Goal: Task Accomplishment & Management: Use online tool/utility

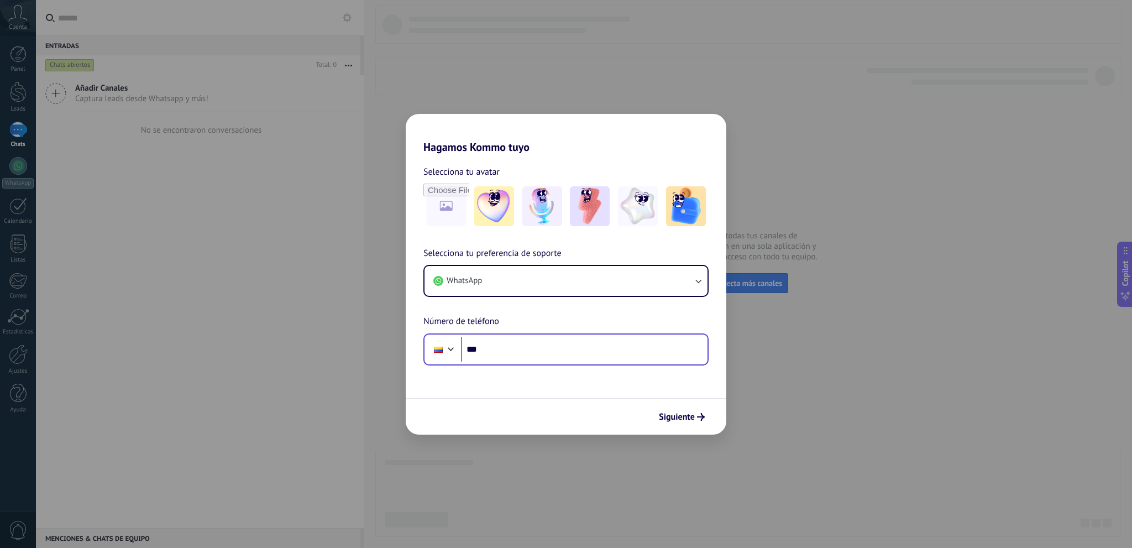
click at [537, 352] on input "***" at bounding box center [584, 349] width 246 height 25
type input "**********"
click at [549, 206] on img at bounding box center [542, 206] width 40 height 40
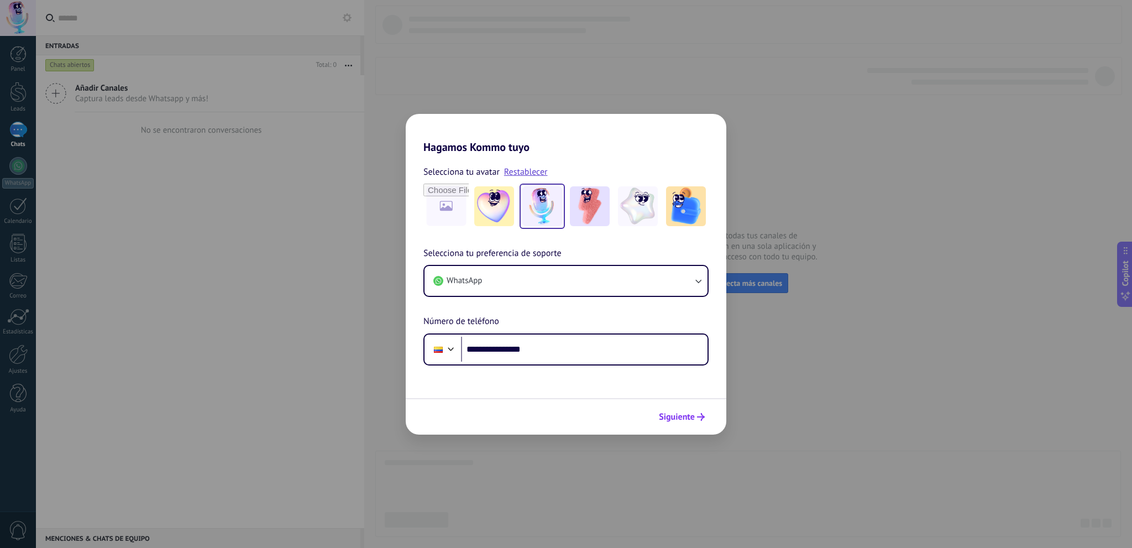
click at [693, 417] on span "Siguiente" at bounding box center [677, 417] width 36 height 8
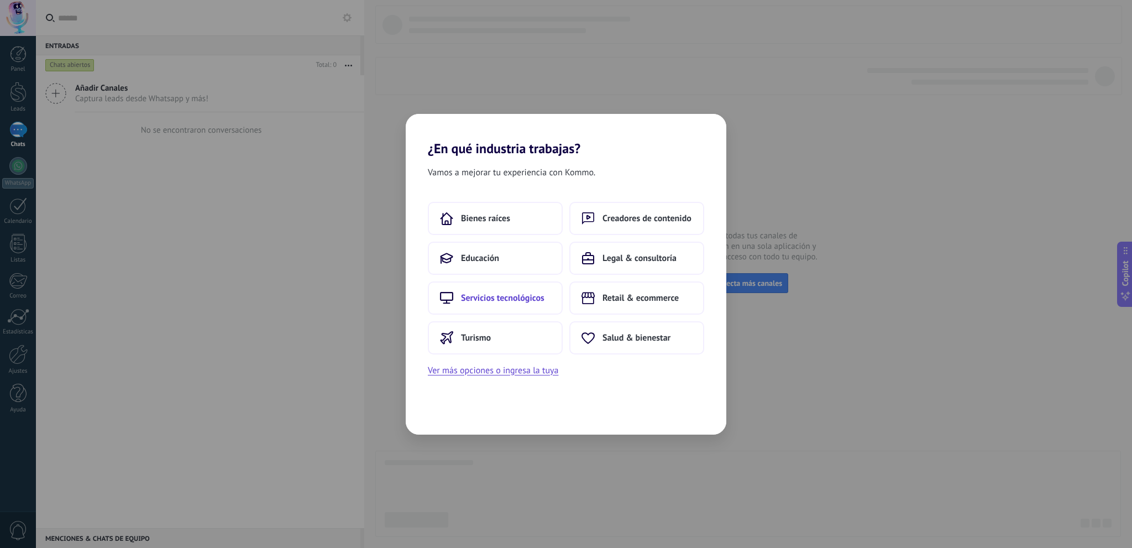
click at [540, 298] on span "Servicios tecnológicos" at bounding box center [502, 297] width 83 height 11
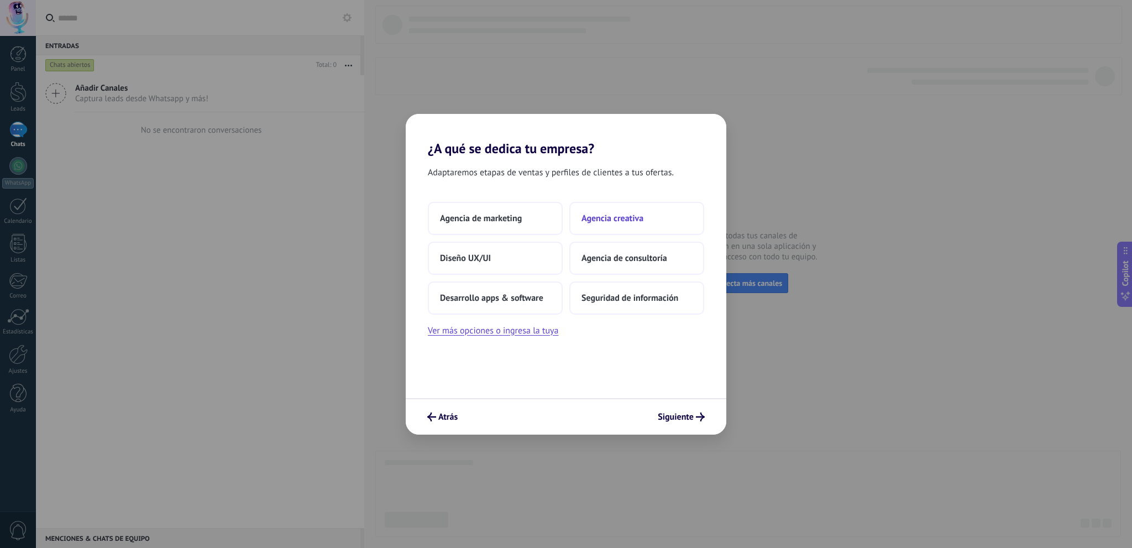
click at [611, 216] on span "Agencia creativa" at bounding box center [612, 218] width 62 height 11
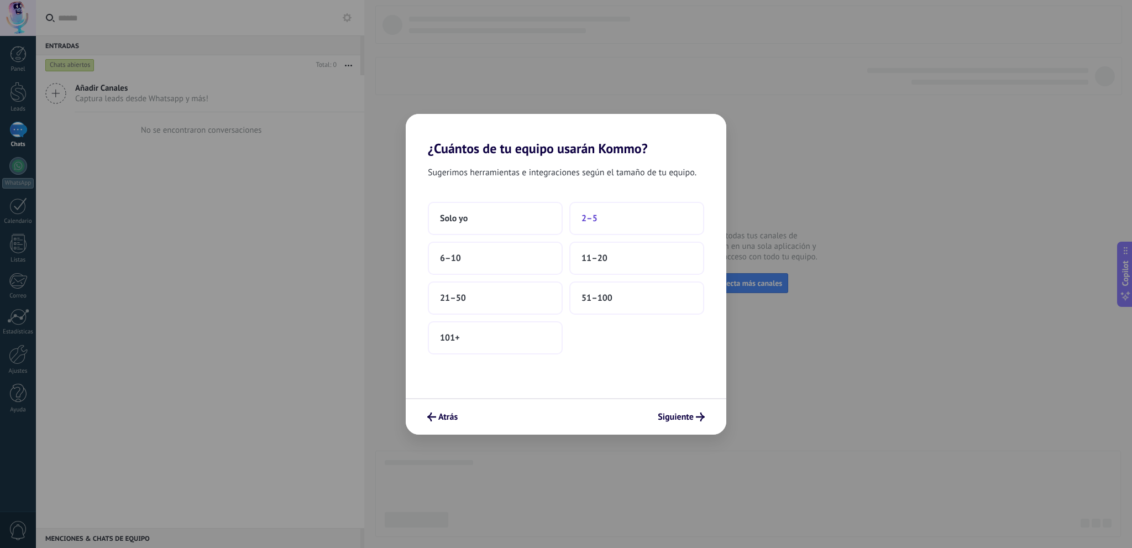
click at [577, 220] on button "2–5" at bounding box center [636, 218] width 135 height 33
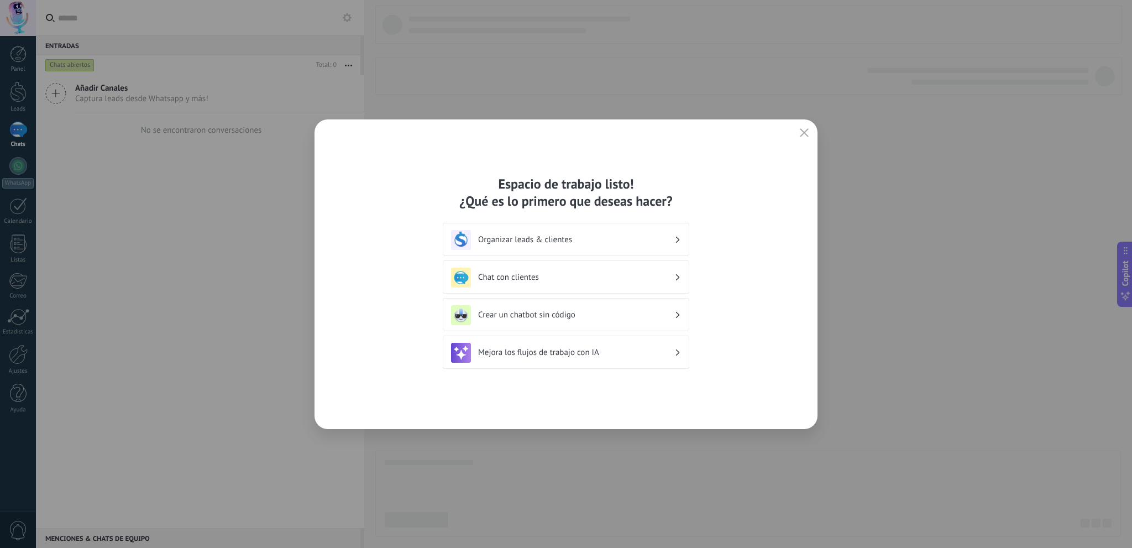
click at [631, 314] on h3 "Crear un chatbot sin código" at bounding box center [576, 314] width 196 height 10
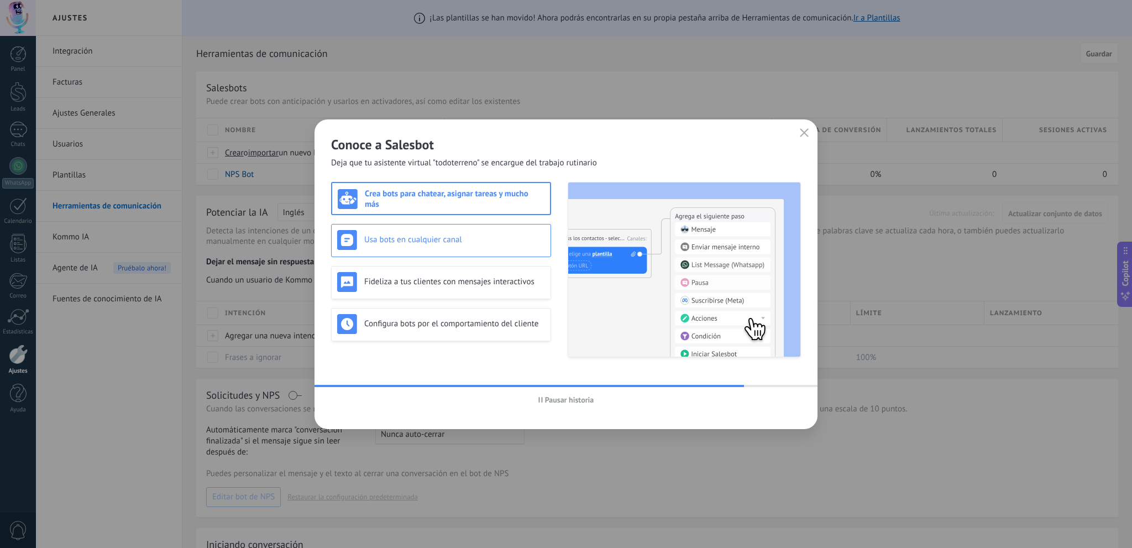
click at [498, 238] on h3 "Usa bots en cualquier canal" at bounding box center [454, 239] width 181 height 10
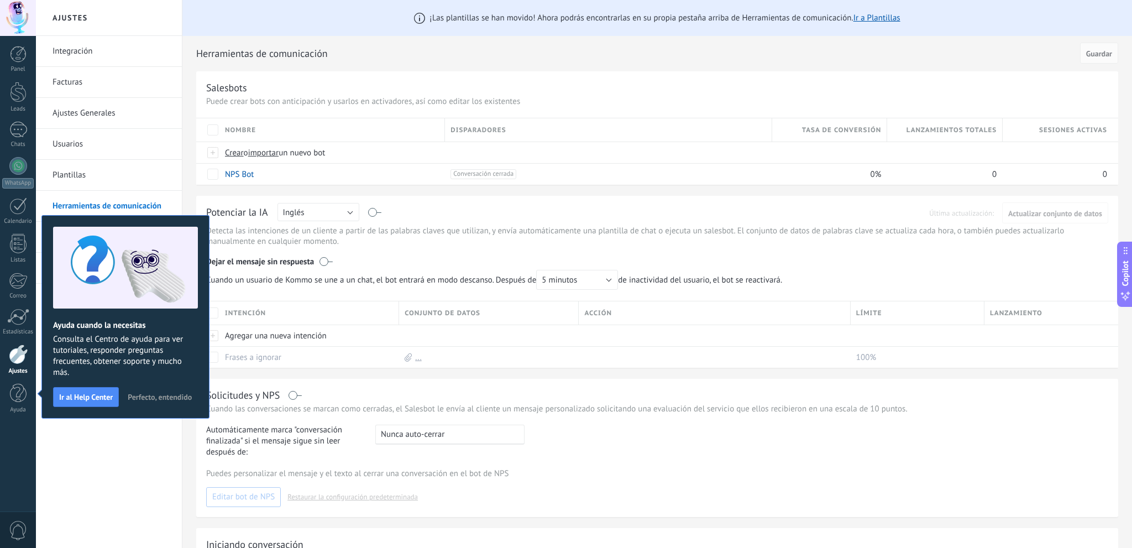
click at [158, 402] on button "Perfecto, entendido" at bounding box center [160, 396] width 74 height 17
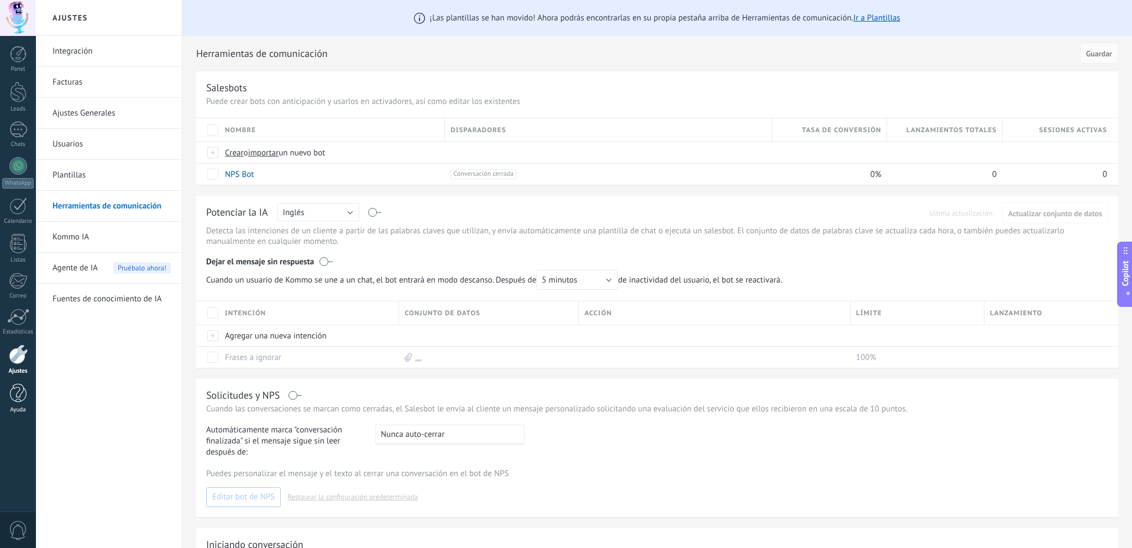
click at [19, 396] on div at bounding box center [18, 392] width 17 height 19
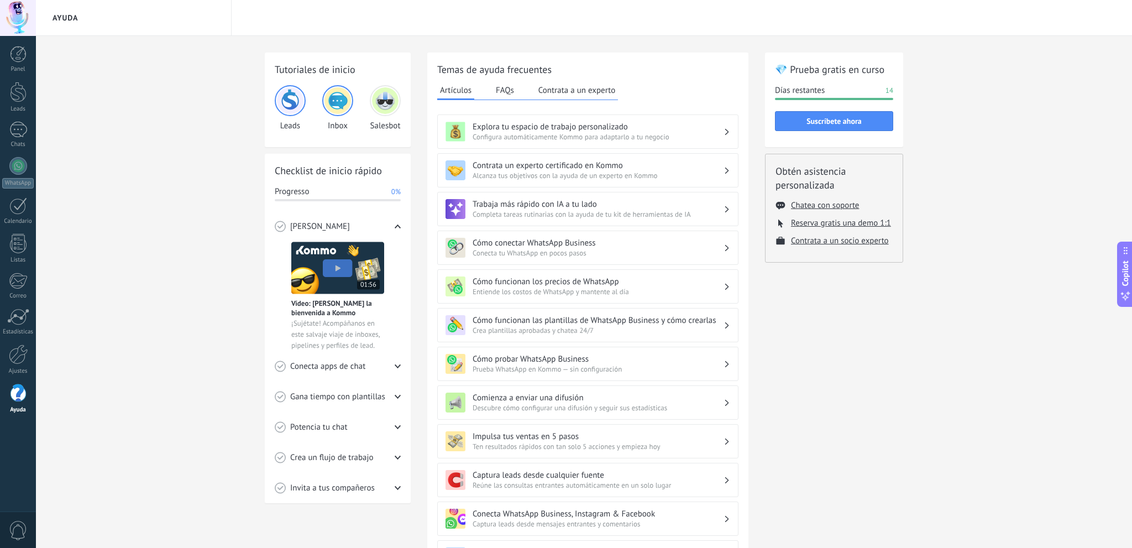
click at [673, 251] on span "Conecta tu WhatsApp en pocos pasos" at bounding box center [597, 252] width 251 height 9
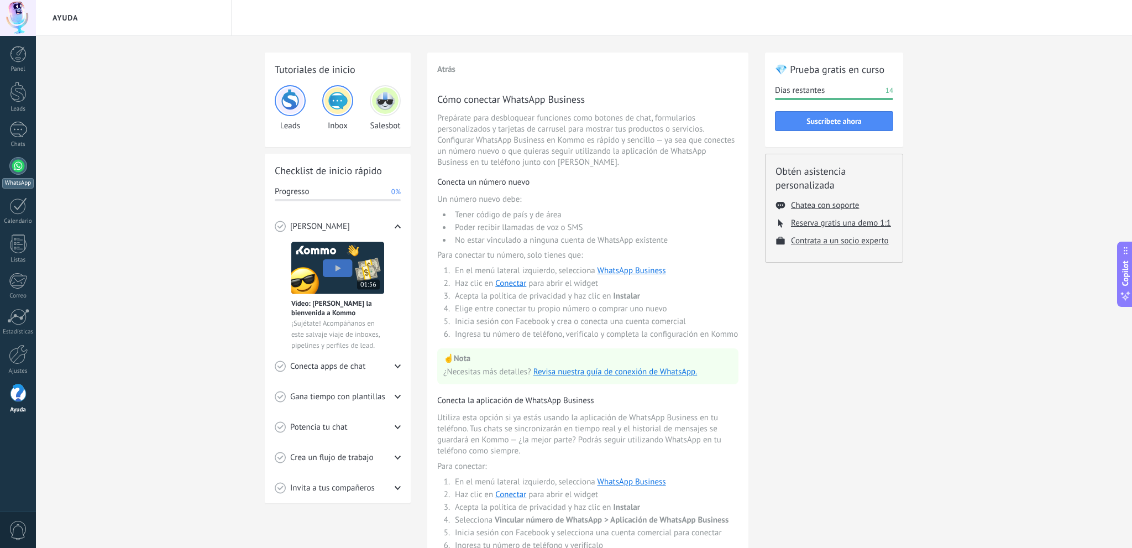
click at [10, 165] on div at bounding box center [18, 166] width 18 height 18
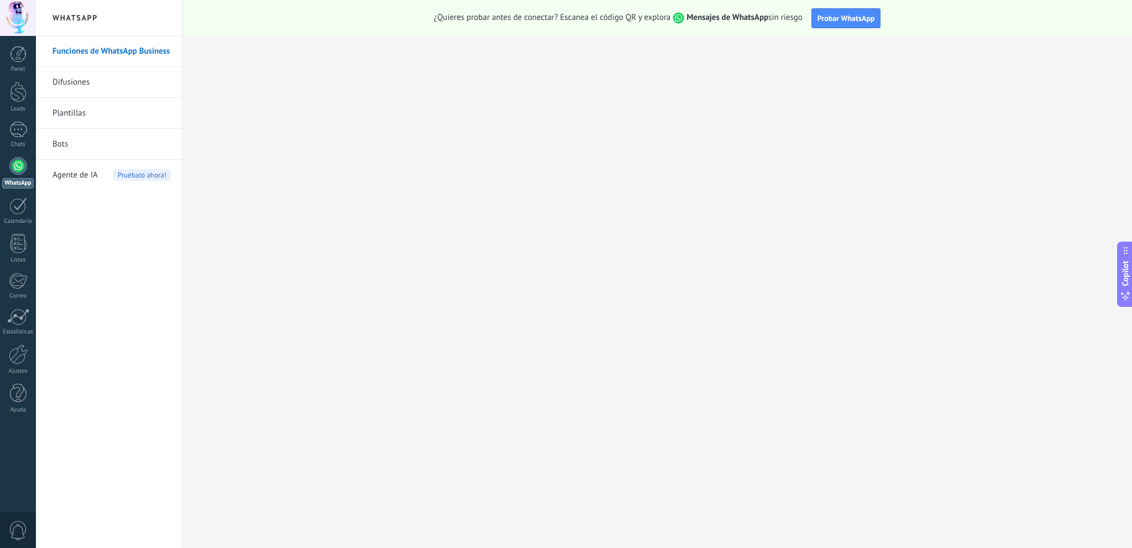
click at [99, 52] on link "Funciones de WhatsApp Business" at bounding box center [111, 51] width 118 height 31
click at [92, 85] on link "Difusiones" at bounding box center [111, 82] width 118 height 31
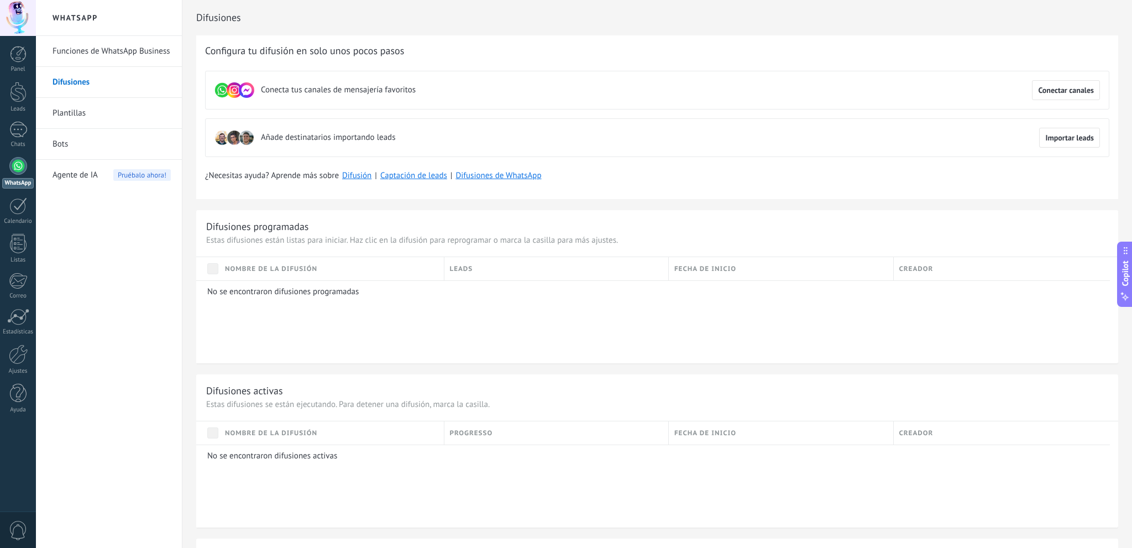
click at [67, 144] on link "Bots" at bounding box center [111, 144] width 118 height 31
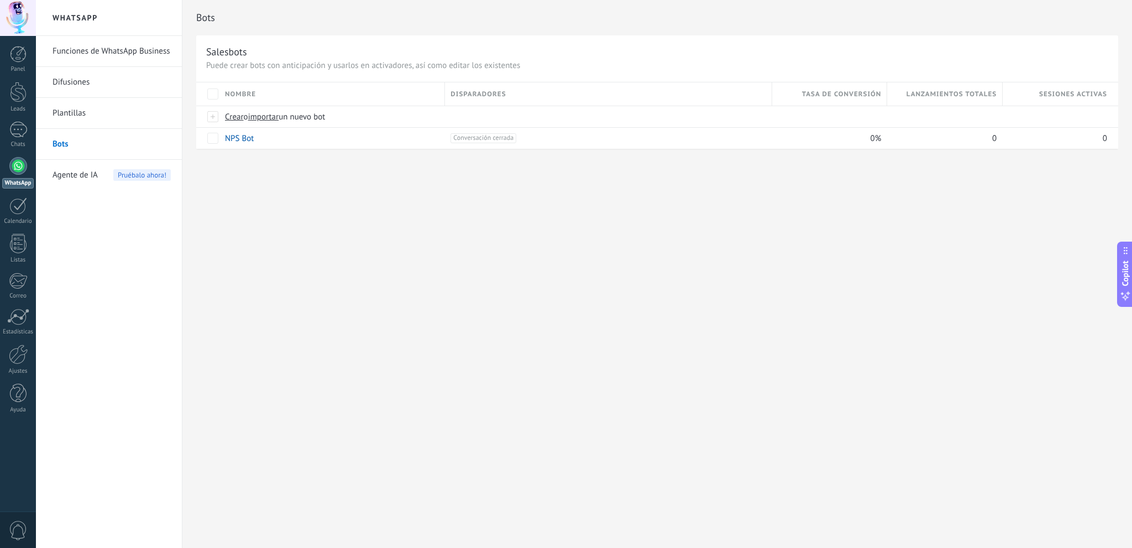
click at [94, 178] on span "Agente de IA" at bounding box center [74, 175] width 45 height 31
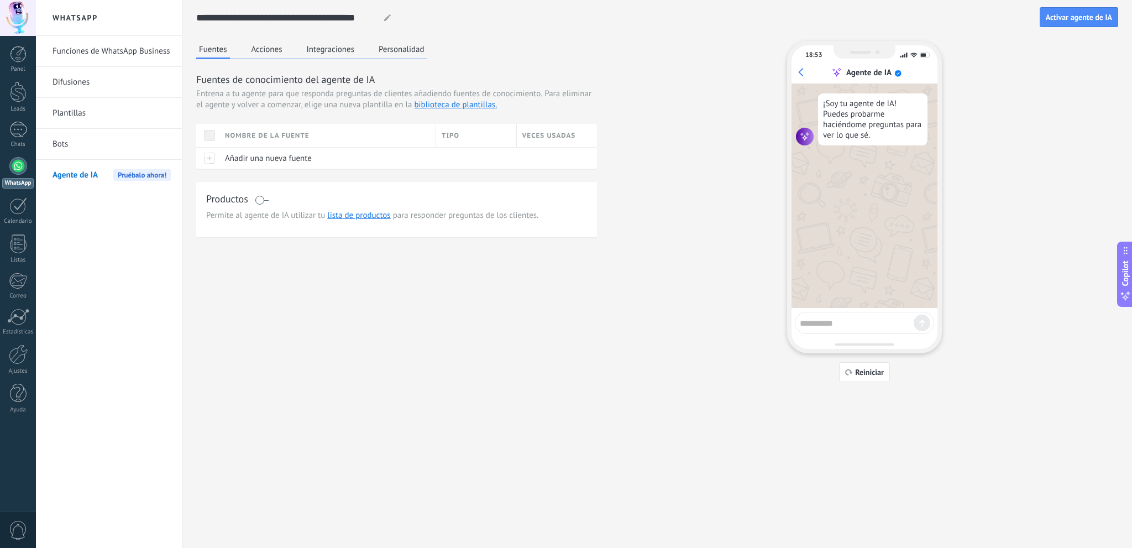
click at [267, 41] on div "**********" at bounding box center [657, 191] width 922 height 382
click at [268, 42] on button "Acciones" at bounding box center [267, 49] width 36 height 17
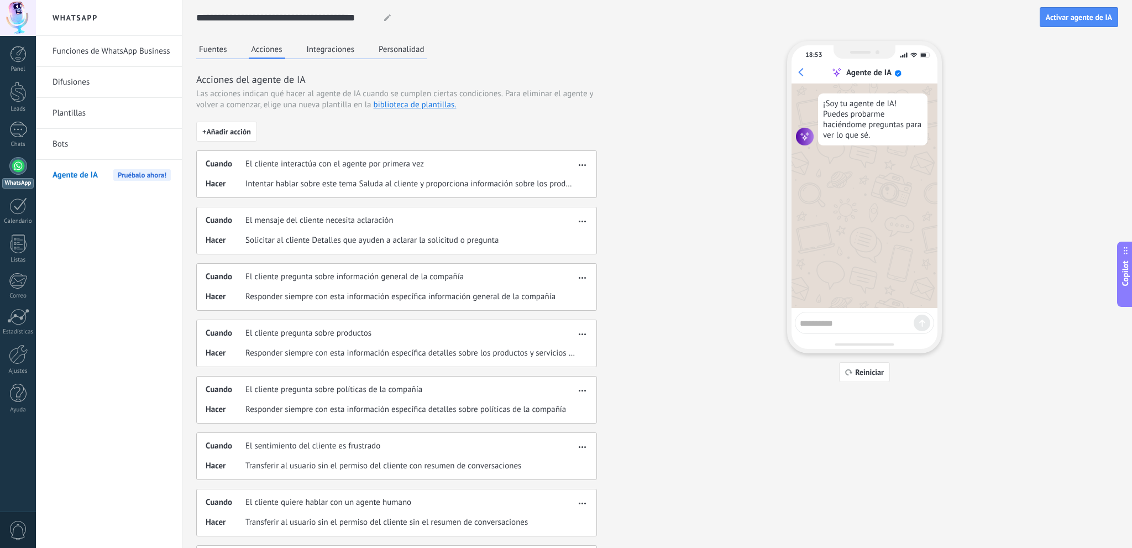
click at [320, 56] on button "Integraciones" at bounding box center [331, 49] width 54 height 17
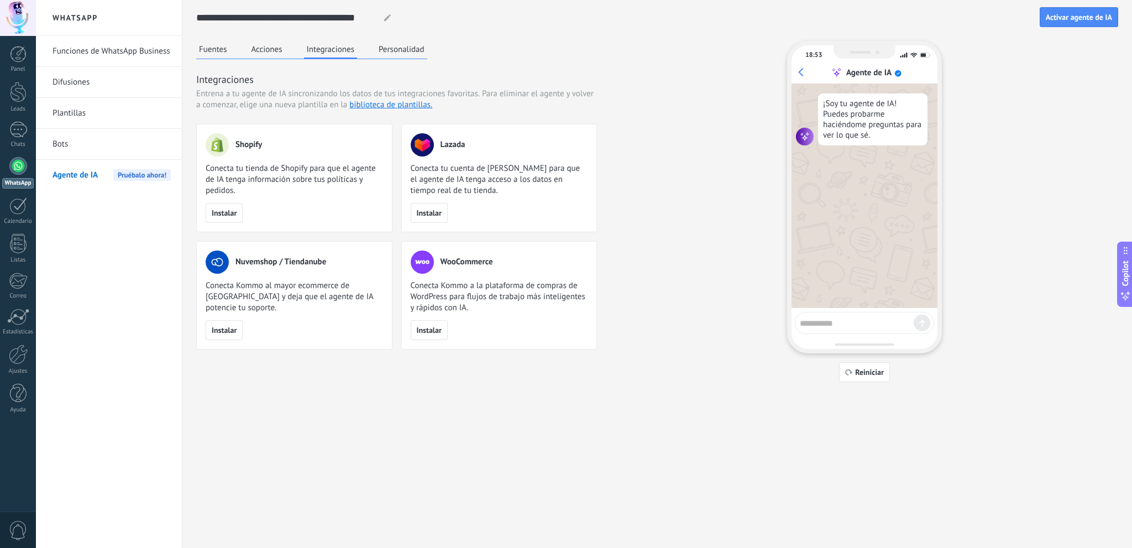
click at [389, 44] on button "Personalidad" at bounding box center [401, 49] width 51 height 17
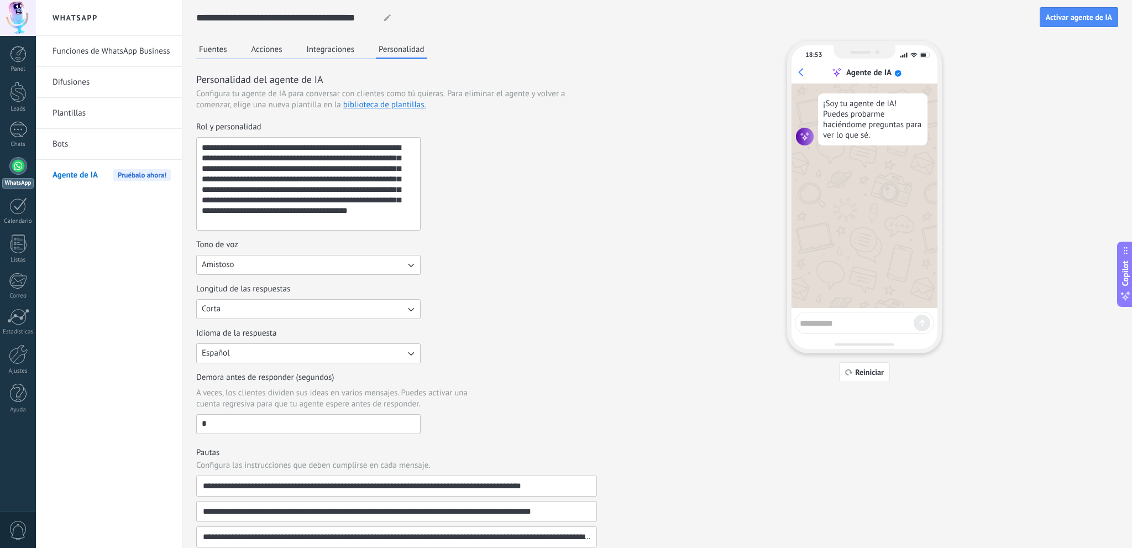
click at [223, 40] on div "**********" at bounding box center [657, 374] width 922 height 749
click at [97, 160] on span "Agente de IA" at bounding box center [74, 175] width 45 height 31
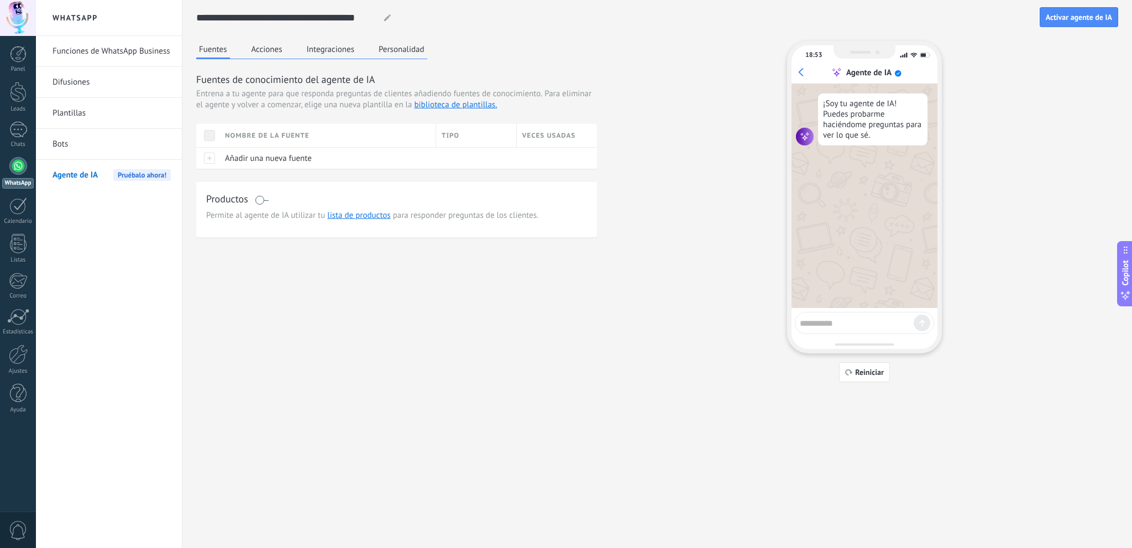
click at [1122, 282] on span "Copilot" at bounding box center [1125, 272] width 11 height 25
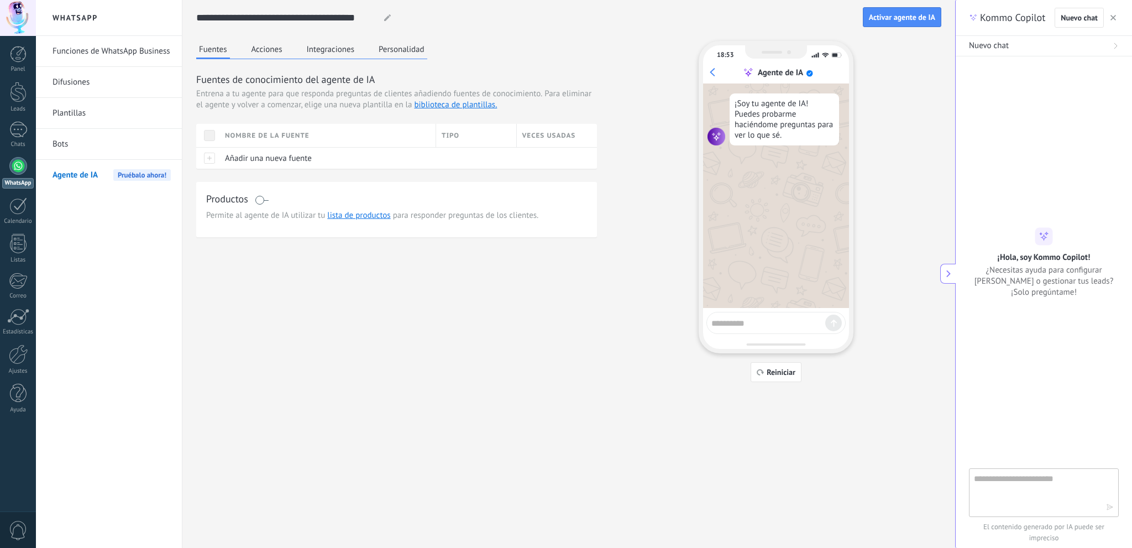
click at [1116, 17] on button "button" at bounding box center [1112, 17] width 11 height 13
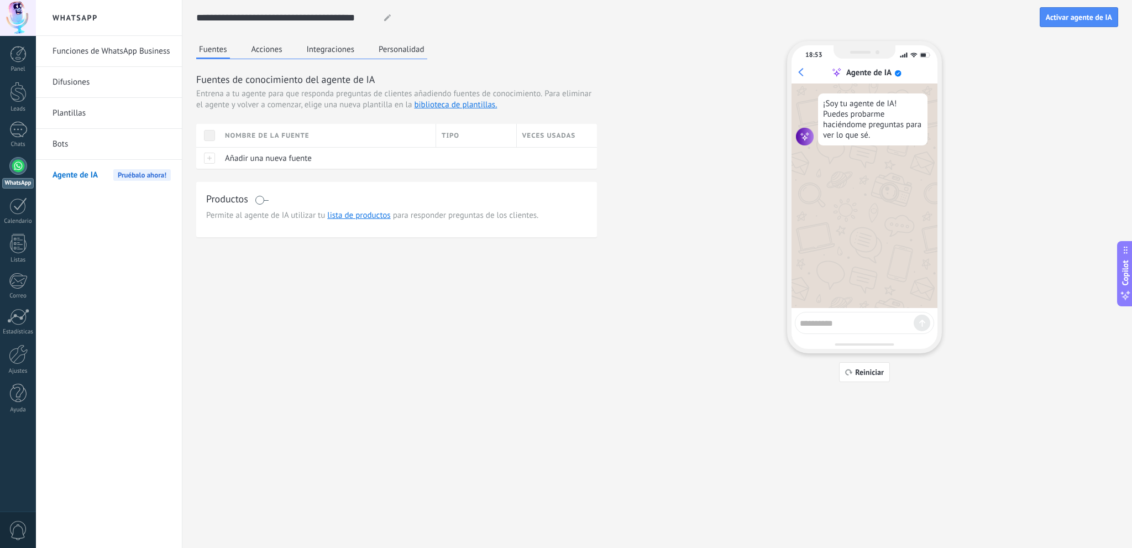
click at [313, 43] on button "Integraciones" at bounding box center [331, 49] width 54 height 17
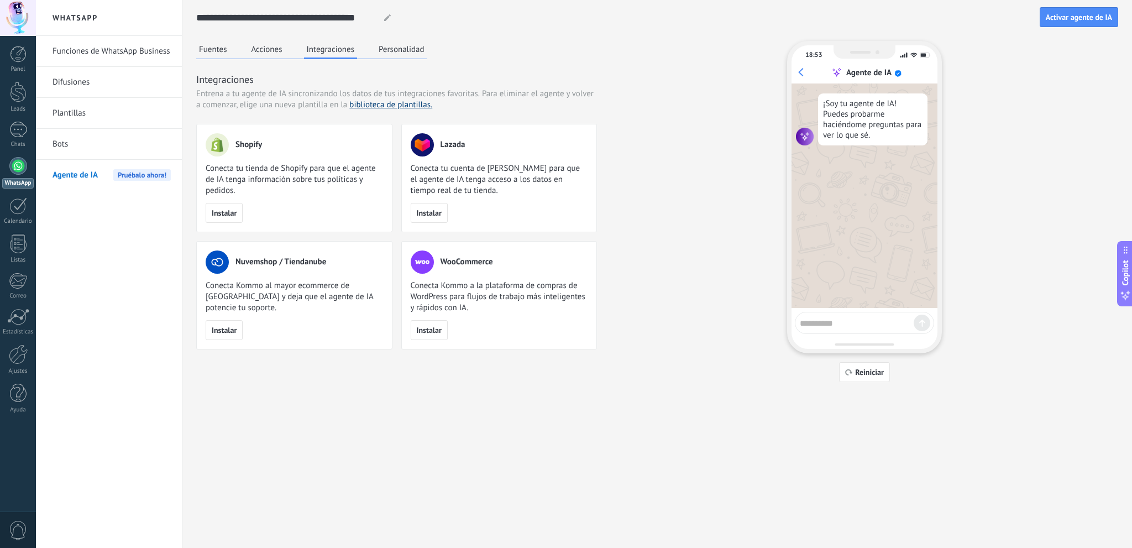
click at [386, 101] on link "biblioteca de plantillas." at bounding box center [390, 104] width 83 height 10
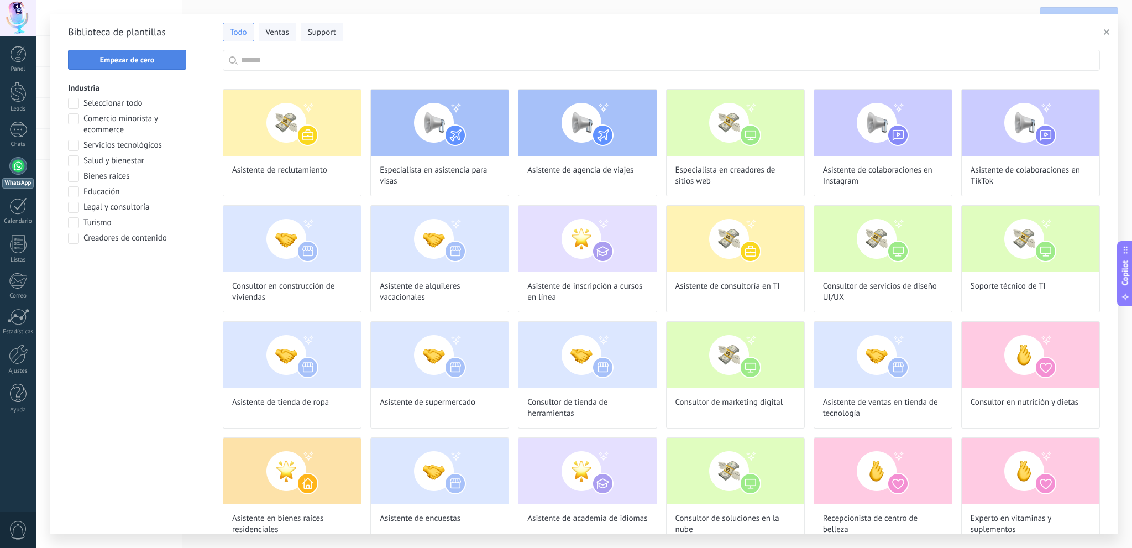
click at [160, 57] on span "Empezar de cero" at bounding box center [127, 60] width 106 height 8
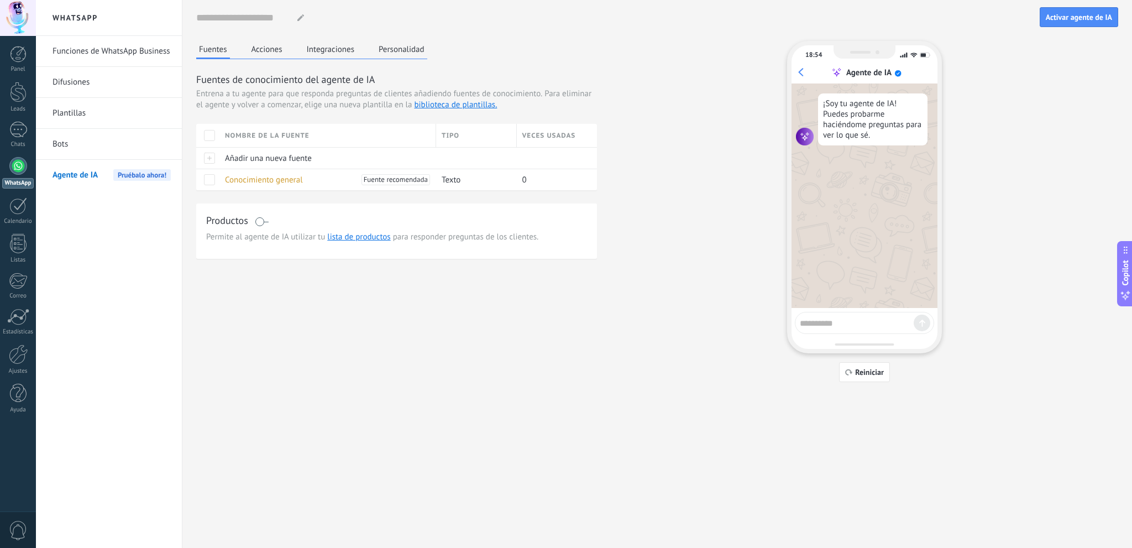
click at [255, 60] on div "Fuentes Acciones Integraciones Personalidad Fuentes de conocimiento del agente …" at bounding box center [396, 150] width 401 height 218
click at [125, 143] on link "Bots" at bounding box center [111, 144] width 118 height 31
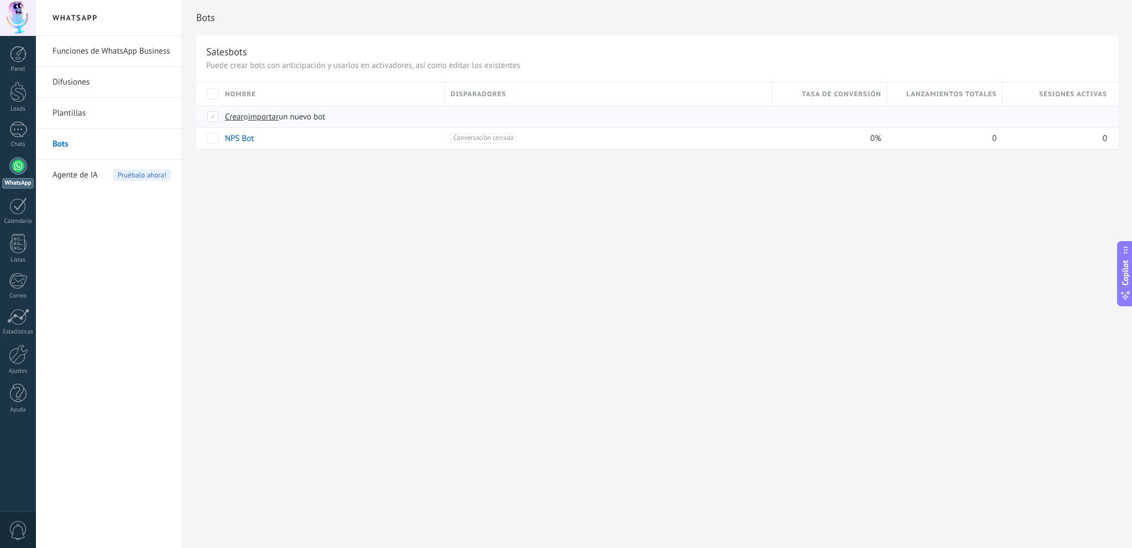
click at [235, 115] on span "Crear" at bounding box center [234, 117] width 19 height 10
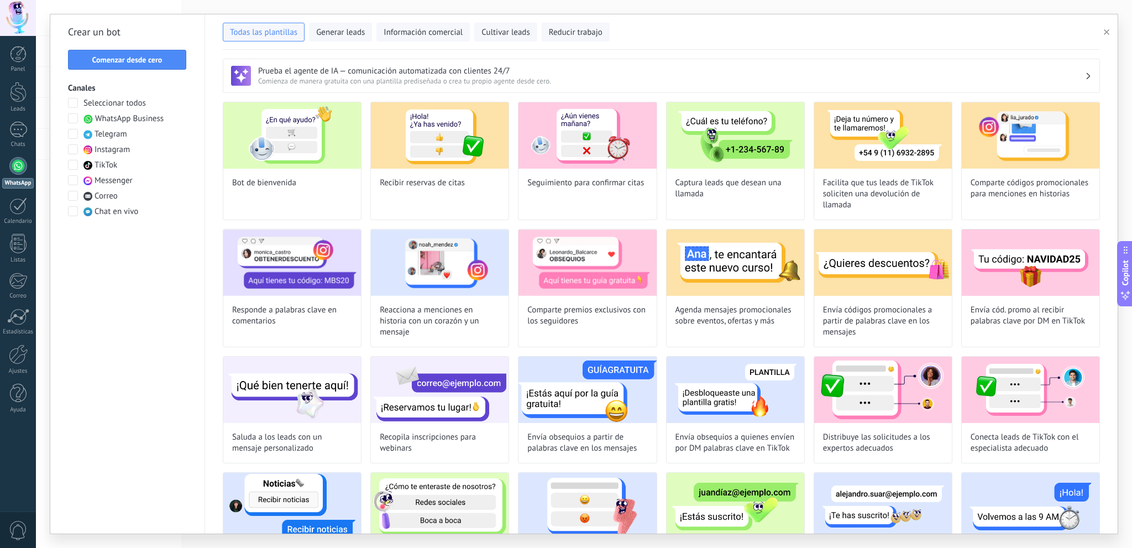
click at [69, 117] on span at bounding box center [73, 118] width 10 height 10
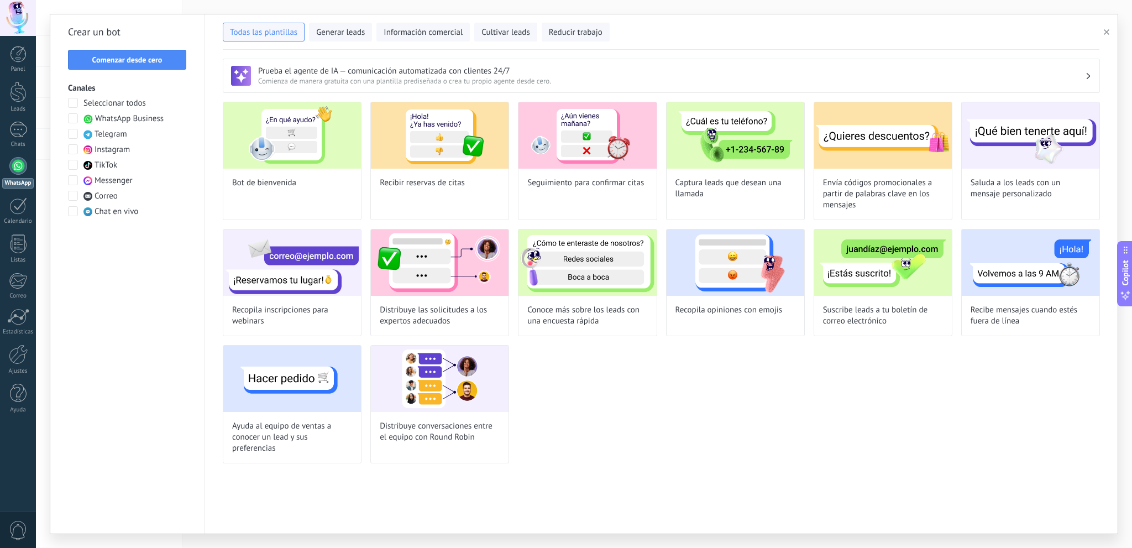
click at [70, 118] on span at bounding box center [73, 118] width 10 height 10
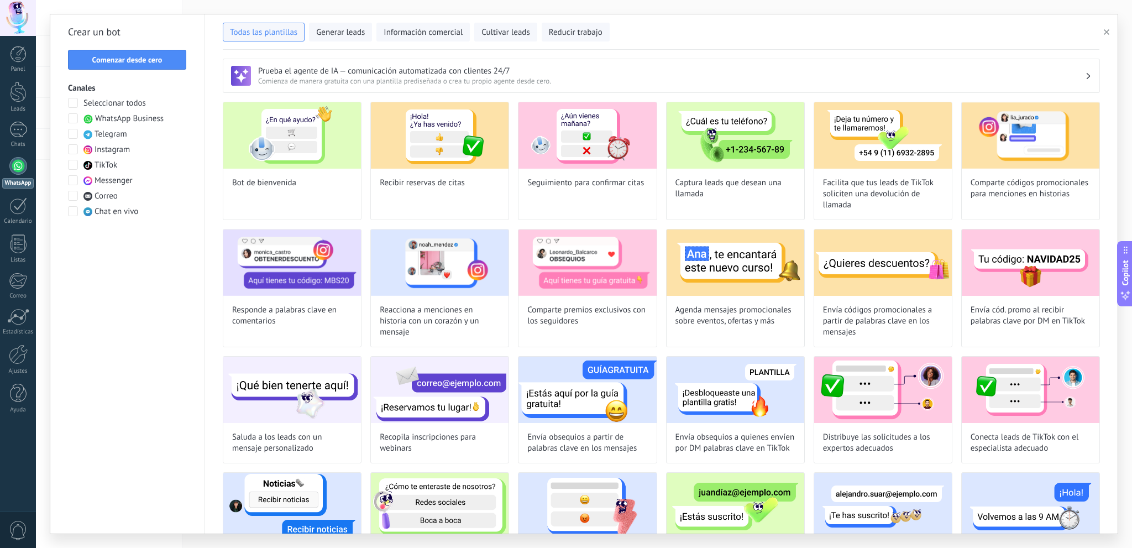
click at [73, 115] on span at bounding box center [73, 118] width 10 height 10
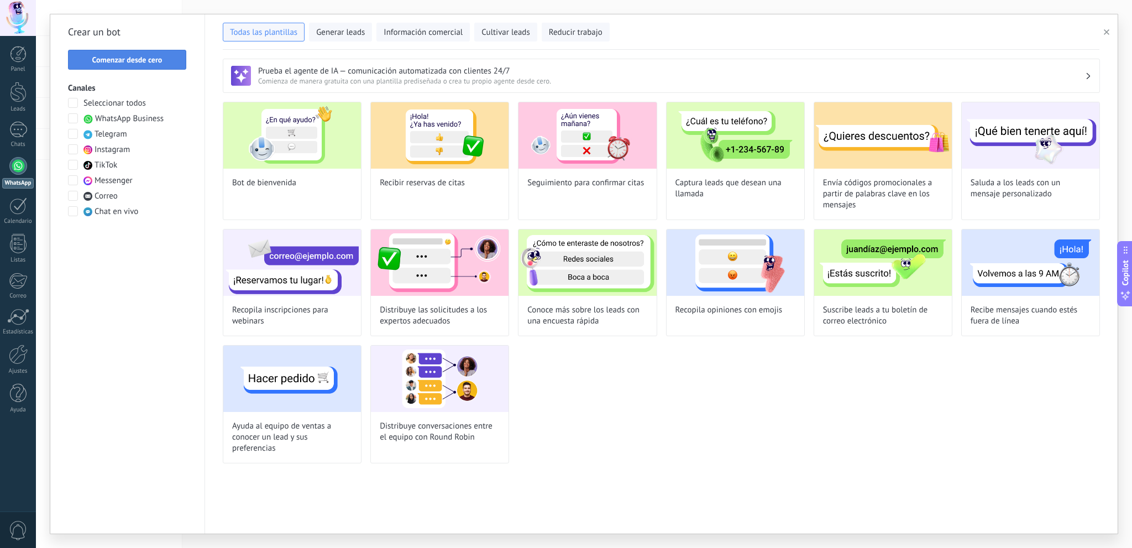
click at [162, 60] on span "Comenzar desde cero" at bounding box center [127, 60] width 106 height 8
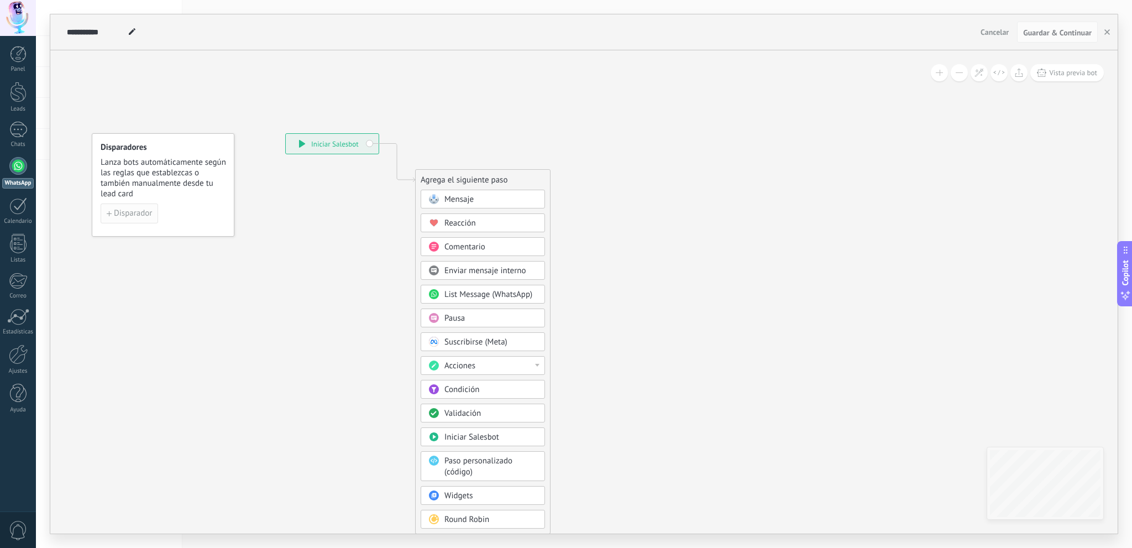
click at [138, 209] on span "Disparador" at bounding box center [133, 213] width 38 height 8
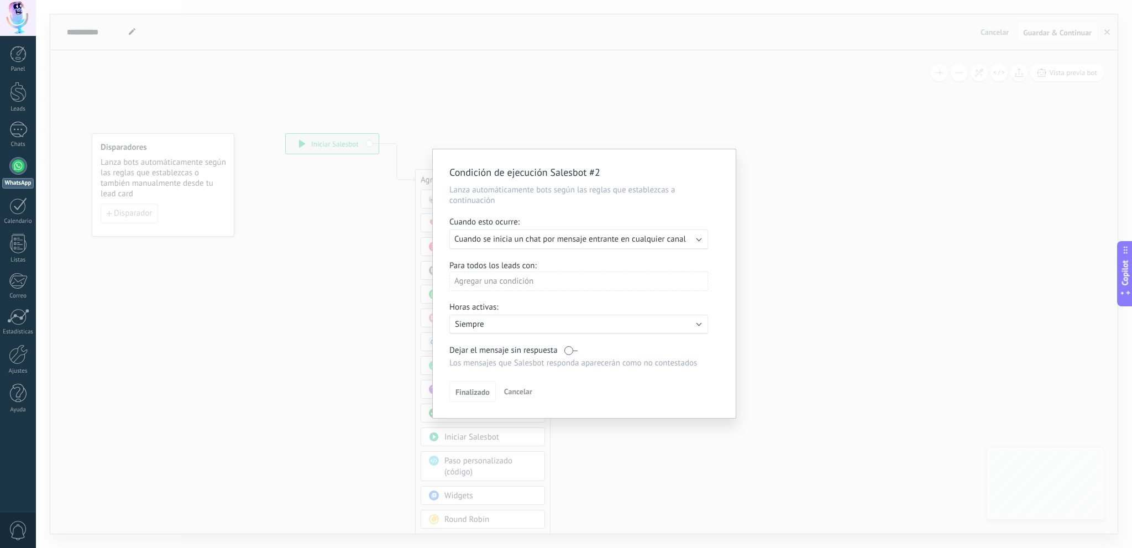
click at [692, 238] on div "Ejecutar: Cuando se inicia un chat por mensaje entrante en cualquier canal" at bounding box center [574, 239] width 240 height 10
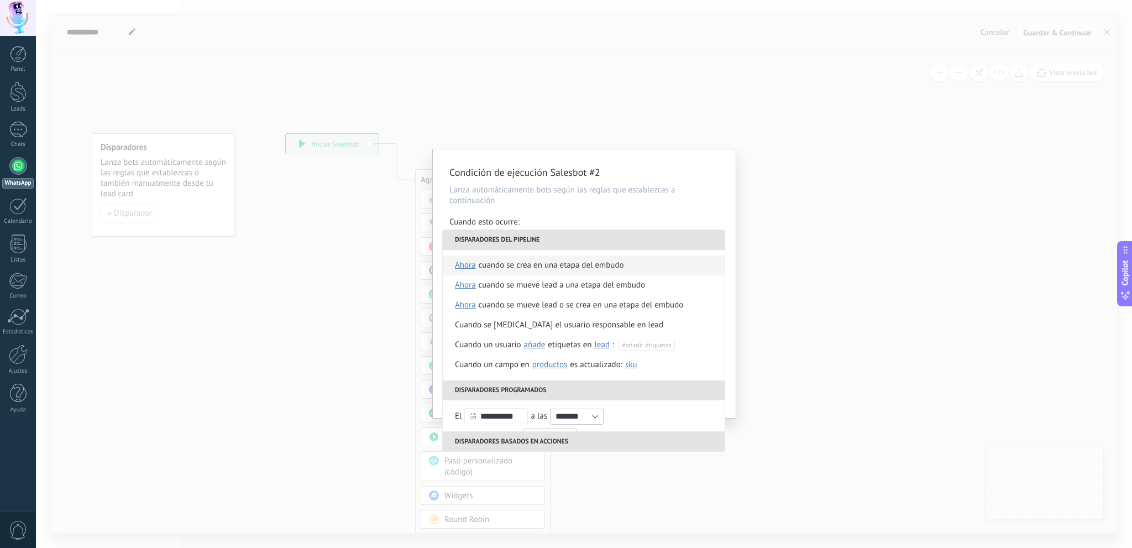
click at [653, 264] on li "Cuando se crea en una etapa del embudo ahora después de 5 minutos después de 10…" at bounding box center [584, 265] width 282 height 20
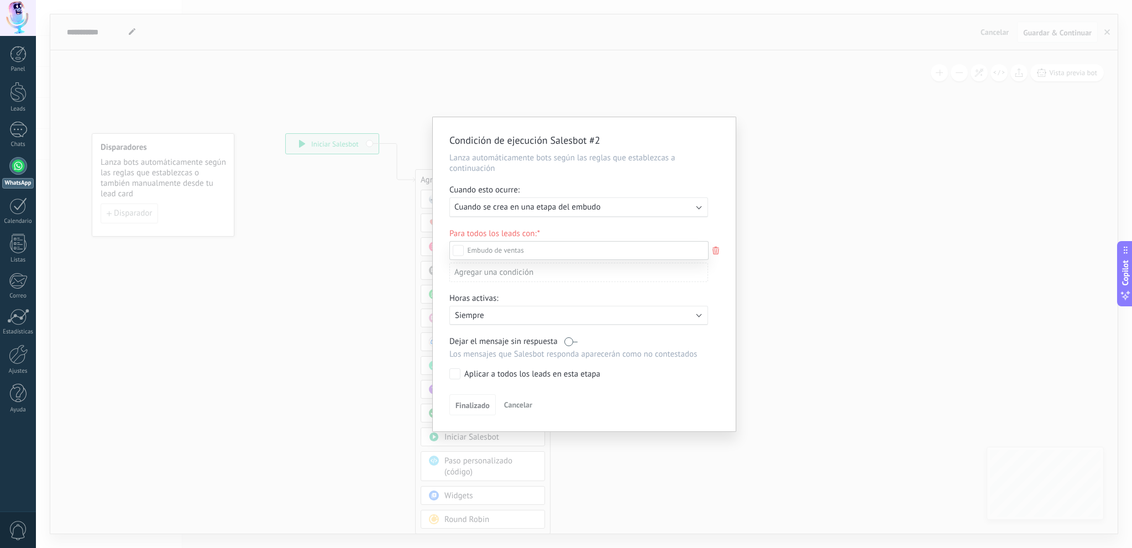
click at [0, 0] on label "Leads Entrantes" at bounding box center [0, 0] width 0 height 0
click at [563, 244] on label at bounding box center [578, 250] width 259 height 19
click at [564, 246] on label at bounding box center [578, 250] width 259 height 19
click at [559, 272] on div "Leads Entrantes Nueva consulta Cualificado Llamada agendada Propuesta en prepar…" at bounding box center [578, 393] width 259 height 305
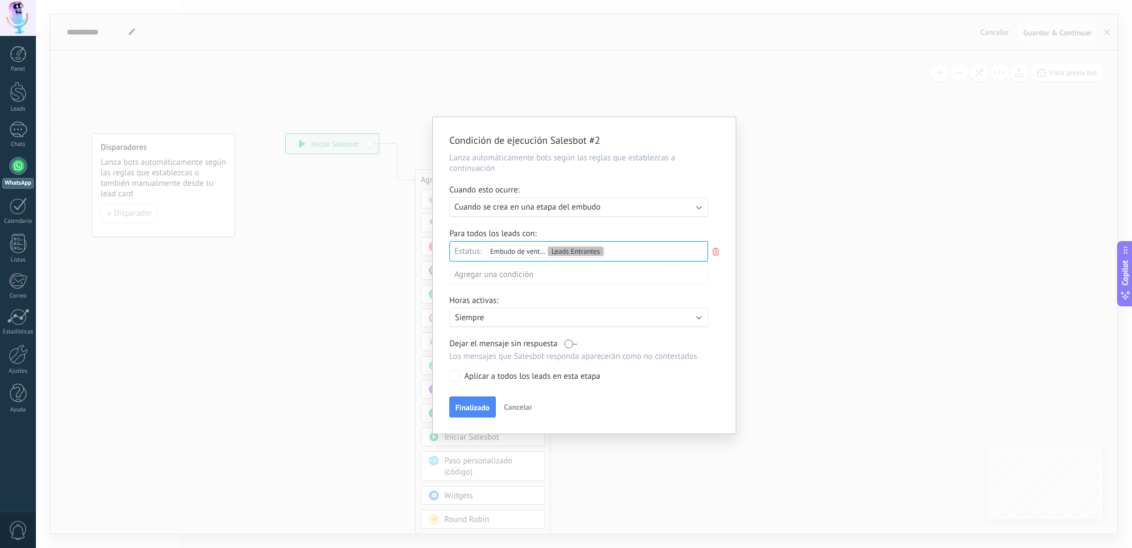
click at [589, 322] on p "Siempre" at bounding box center [551, 317] width 193 height 10
click at [589, 322] on li "Siempre" at bounding box center [604, 316] width 322 height 19
click at [589, 322] on p "Siempre" at bounding box center [551, 317] width 193 height 10
click at [635, 364] on div at bounding box center [584, 275] width 303 height 316
click at [570, 315] on p "Siempre" at bounding box center [551, 317] width 193 height 10
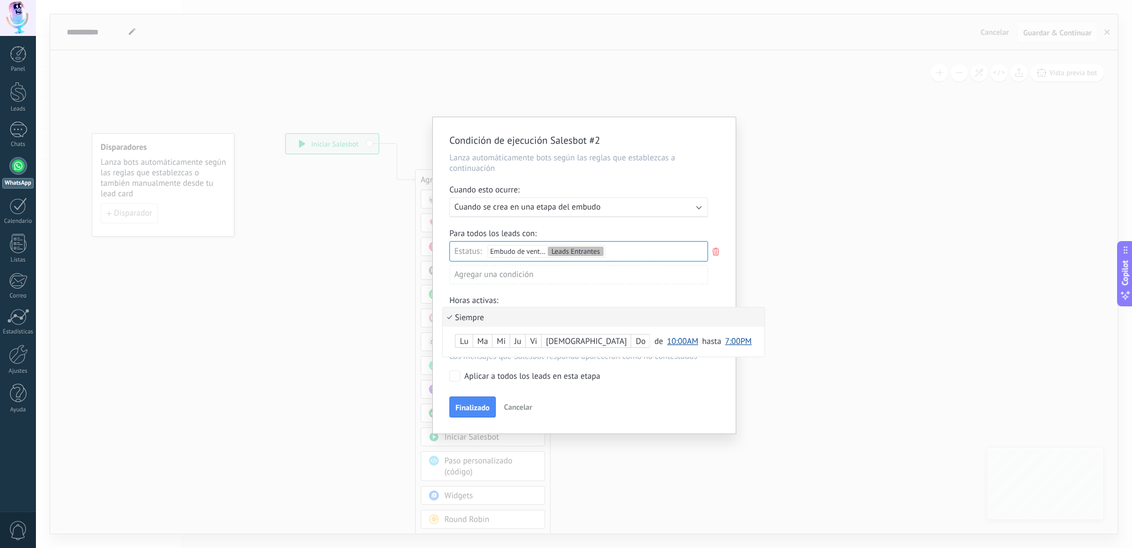
click at [570, 315] on li "Siempre" at bounding box center [604, 316] width 322 height 19
click at [560, 313] on p "Siempre" at bounding box center [551, 317] width 193 height 10
click at [560, 309] on li "Siempre" at bounding box center [604, 316] width 322 height 19
click at [462, 402] on button "Finalizado" at bounding box center [472, 406] width 46 height 21
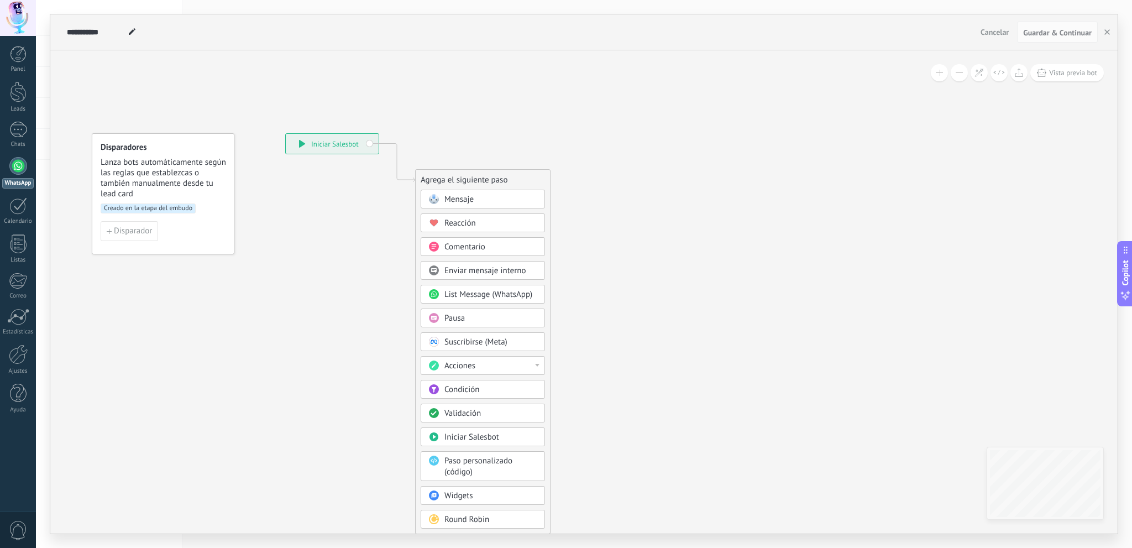
click at [493, 373] on div "Mensaje Mensaje Mensaje Reacción Comentario Enviar mensaje interno" at bounding box center [483, 362] width 124 height 344
click at [535, 360] on div "Acciones" at bounding box center [490, 365] width 93 height 11
click at [535, 360] on div "Administrar etiquetas" at bounding box center [482, 365] width 123 height 19
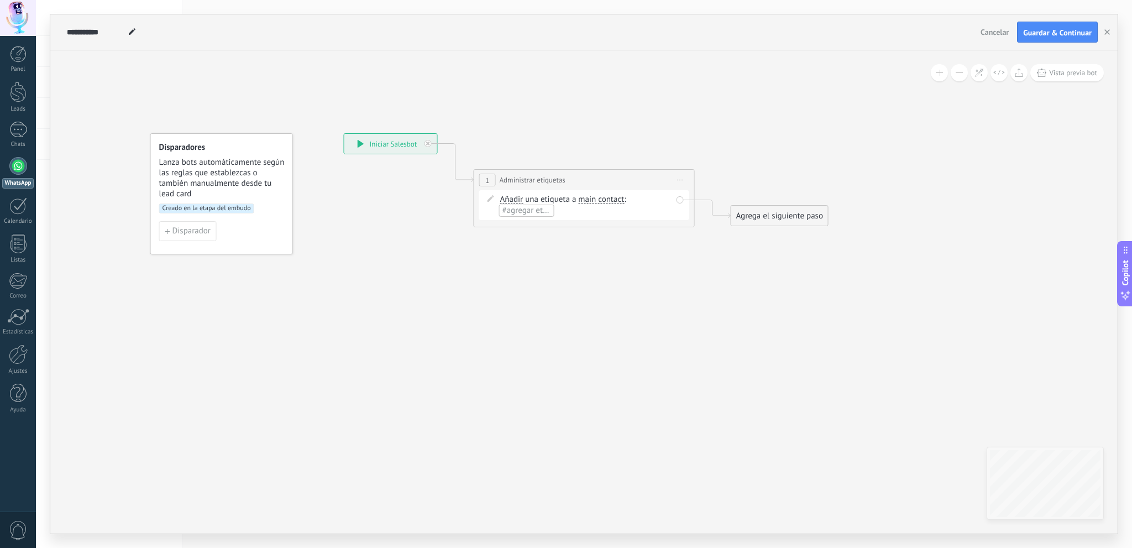
click at [680, 182] on span "Iniciar vista previa aquí Cambiar nombre Duplicar [GEOGRAPHIC_DATA]" at bounding box center [680, 180] width 18 height 16
click at [702, 251] on div "Borrar" at bounding box center [730, 252] width 109 height 19
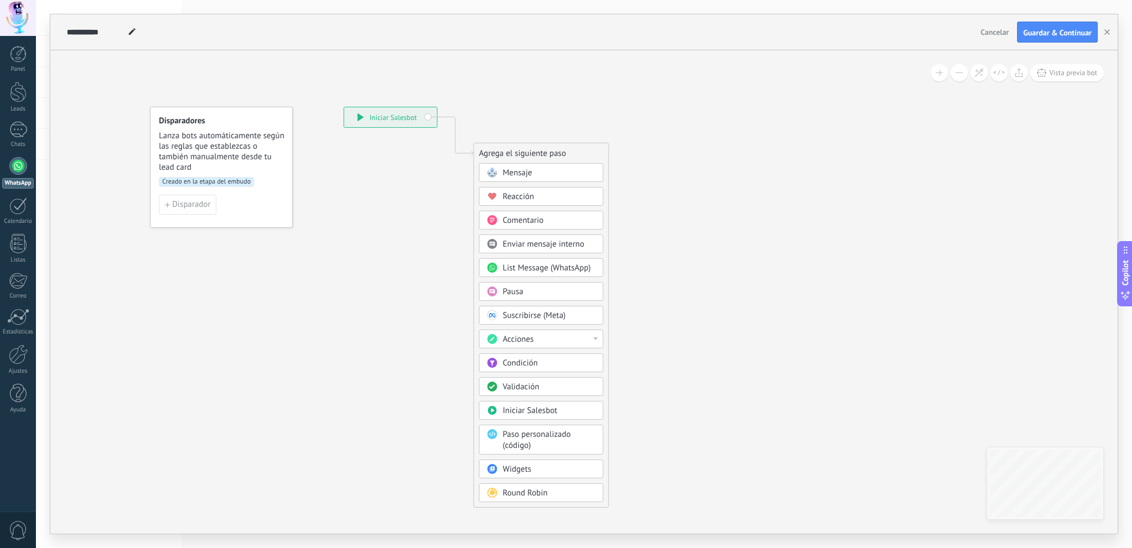
click at [539, 364] on div "Condición" at bounding box center [549, 363] width 93 height 11
